Goal: Task Accomplishment & Management: Manage account settings

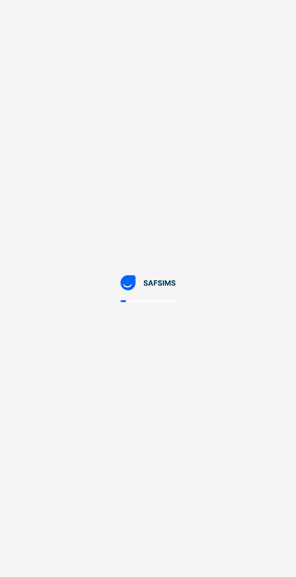
click at [277, 360] on div at bounding box center [148, 288] width 296 height 577
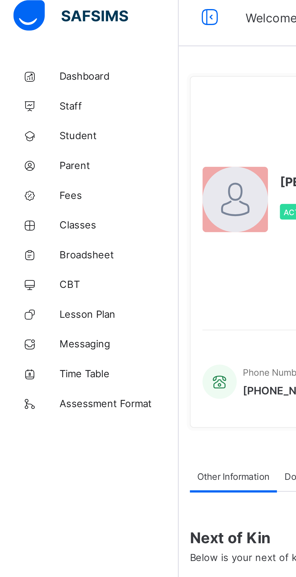
click at [32, 112] on link "Broadsheet" at bounding box center [36, 109] width 72 height 12
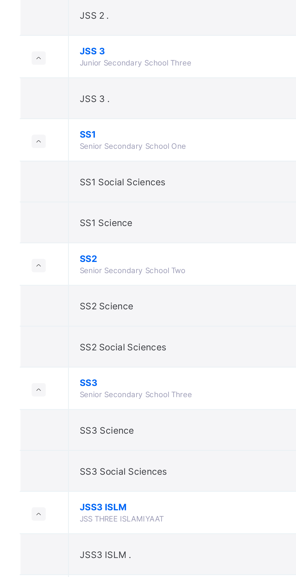
click at [115, 321] on td "SS1 Science" at bounding box center [163, 320] width 121 height 17
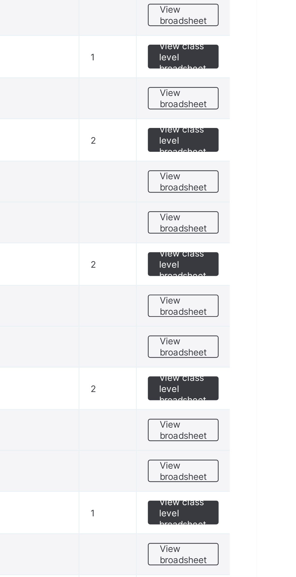
click at [271, 319] on span "View broadsheet" at bounding box center [265, 319] width 19 height 9
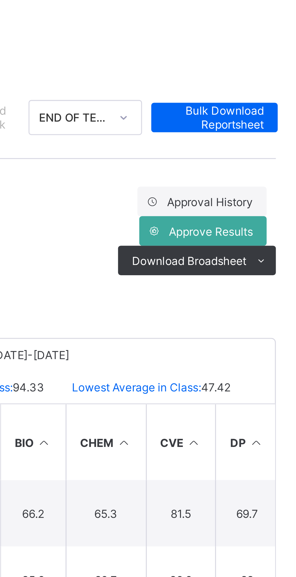
click at [276, 87] on span "Bulk Download Reportsheet" at bounding box center [269, 88] width 32 height 9
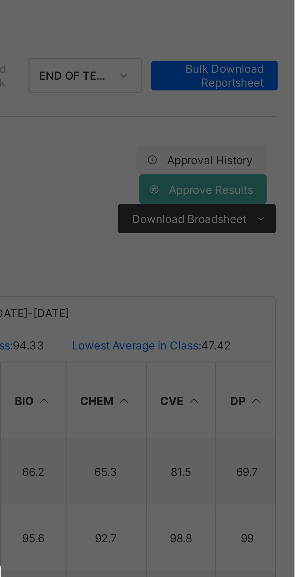
click at [217, 124] on div "× Idle Mode Due to inactivity you would be logged out to the system in the next…" at bounding box center [148, 288] width 296 height 577
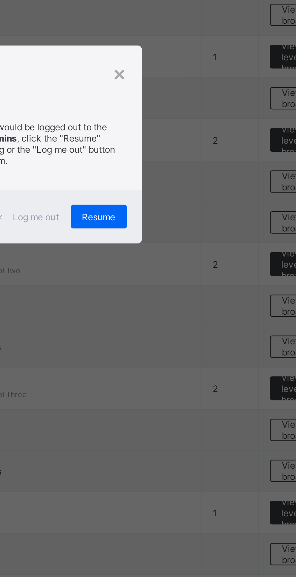
click at [189, 320] on span "Resume" at bounding box center [183, 317] width 14 height 5
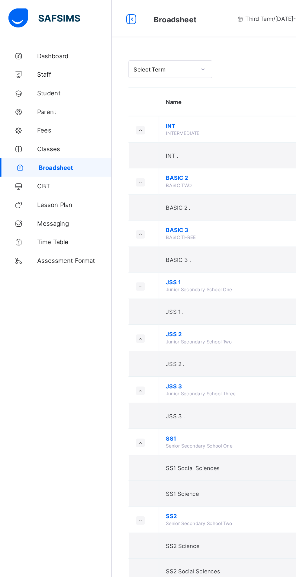
click at [30, 36] on span "Dashboard" at bounding box center [48, 36] width 48 height 5
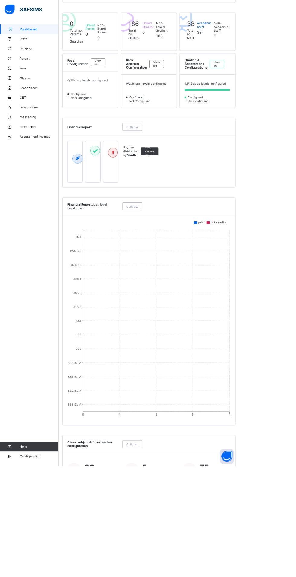
scroll to position [131, 0]
click at [23, 559] on link "Help" at bounding box center [36, 553] width 72 height 12
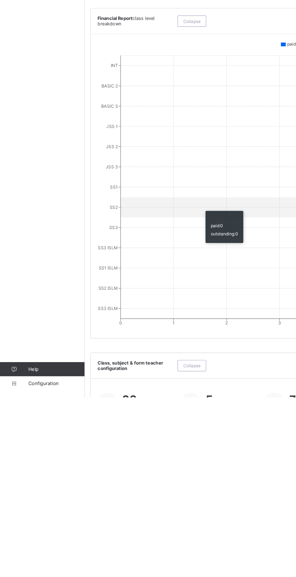
click at [25, 555] on span "Help" at bounding box center [48, 552] width 48 height 5
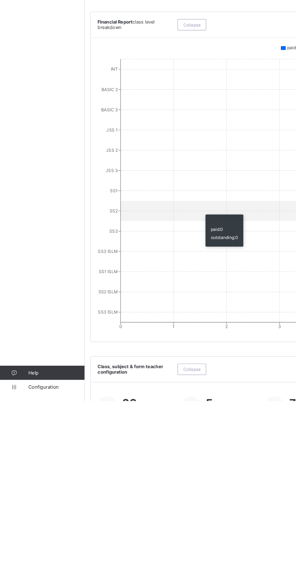
click at [18, 555] on icon at bounding box center [12, 552] width 24 height 5
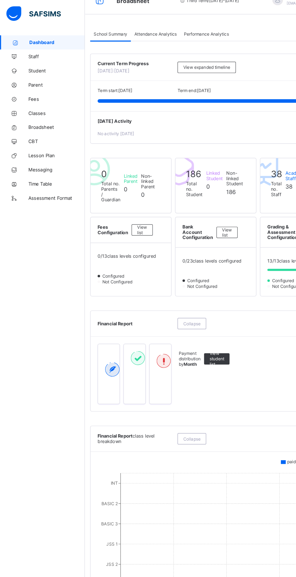
scroll to position [0, 0]
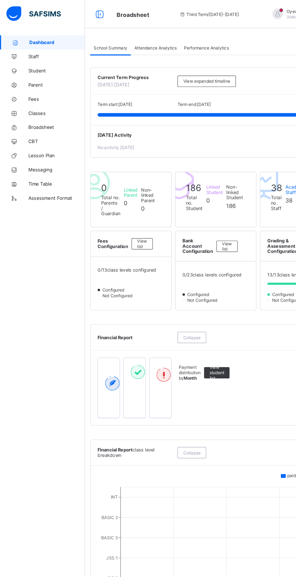
click at [30, 60] on span "Student" at bounding box center [48, 60] width 48 height 5
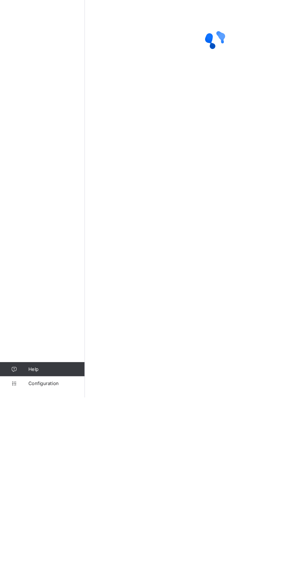
click at [32, 571] on link "Configuration" at bounding box center [36, 565] width 72 height 12
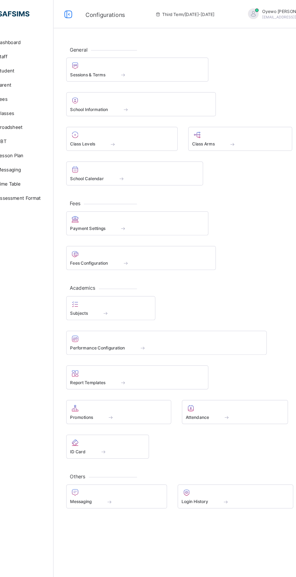
click at [105, 355] on span "Promotions" at bounding box center [97, 356] width 20 height 5
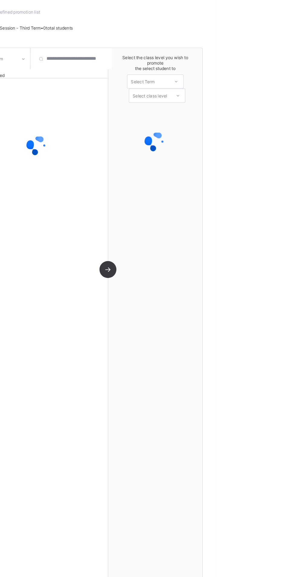
click at [162, 351] on div "Select class arm 0 students selected" at bounding box center [144, 299] width 121 height 454
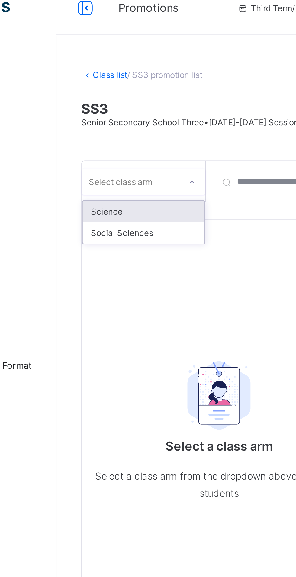
click at [93, 101] on div "Science" at bounding box center [110, 101] width 53 height 9
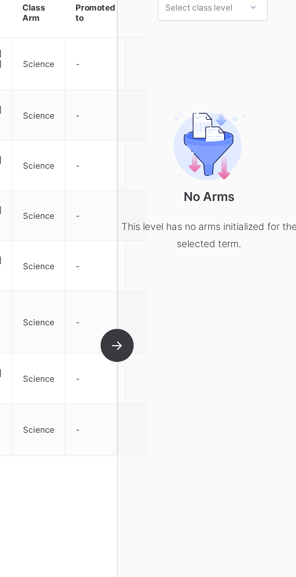
click at [204, 285] on div "Science 8 students selected Student Class Arm Promoted to [PERSON_NAME] [PERSON…" at bounding box center [144, 306] width 121 height 454
click at [204, 280] on div "Science 8 students selected Student Class Arm Promoted to [PERSON_NAME] [PERSON…" at bounding box center [144, 306] width 121 height 454
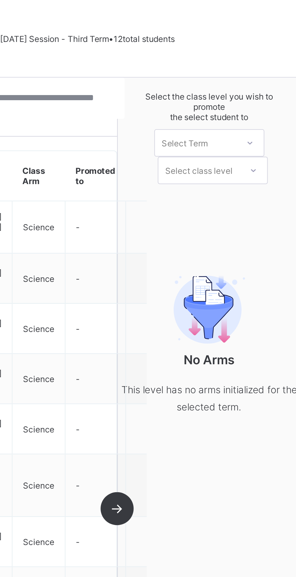
click at [221, 140] on div "Select the class level you wish to promote the select student to Select Term Se…" at bounding box center [244, 306] width 80 height 454
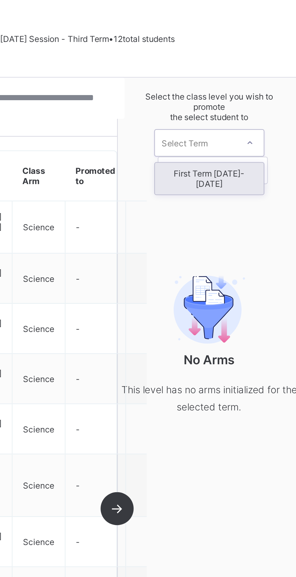
click at [233, 122] on div "First Term [DATE]-[DATE]" at bounding box center [244, 124] width 48 height 14
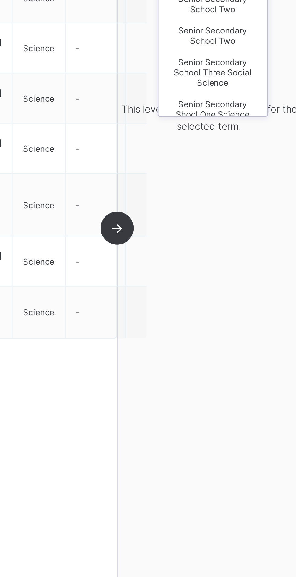
scroll to position [97, 0]
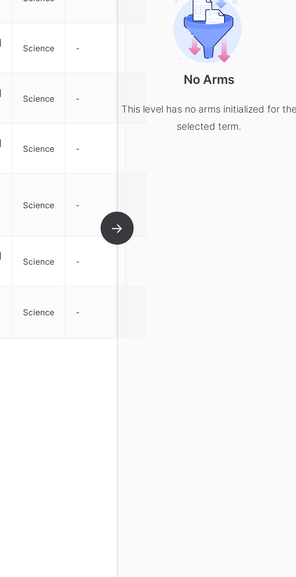
click at [223, 248] on div "Select the class level you wish to promote the select student to First Term [DA…" at bounding box center [244, 306] width 80 height 454
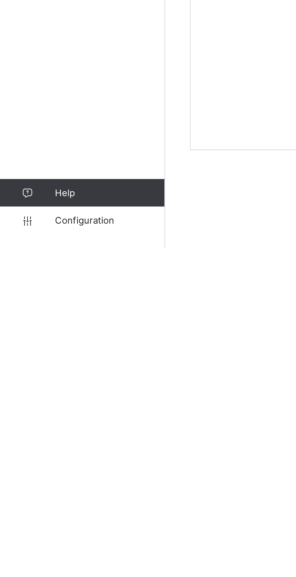
click at [33, 555] on span "Help" at bounding box center [48, 552] width 48 height 5
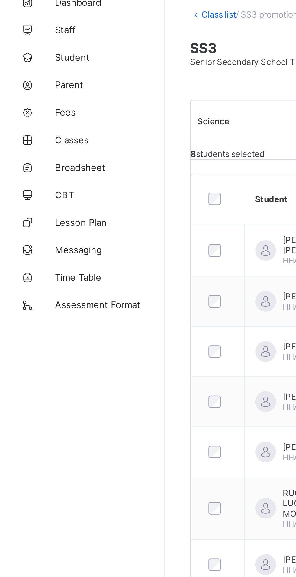
scroll to position [0, 0]
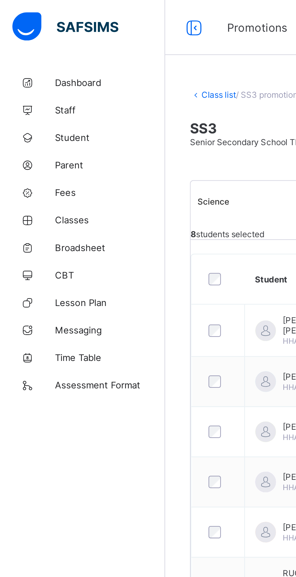
click at [29, 61] on span "Student" at bounding box center [48, 60] width 48 height 5
